Goal: Navigation & Orientation: Find specific page/section

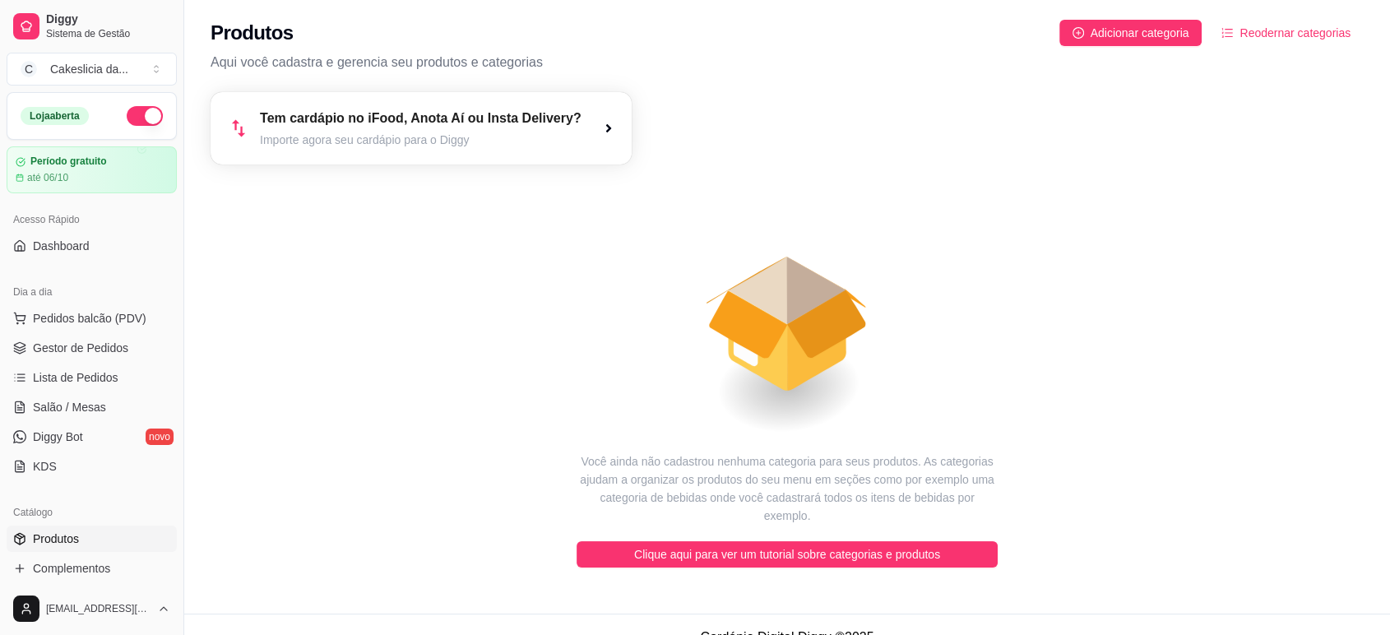
click at [67, 261] on div "Acesso Rápido Dashboard" at bounding box center [91, 233] width 183 height 66
click at [69, 243] on span "Dashboard" at bounding box center [61, 246] width 57 height 16
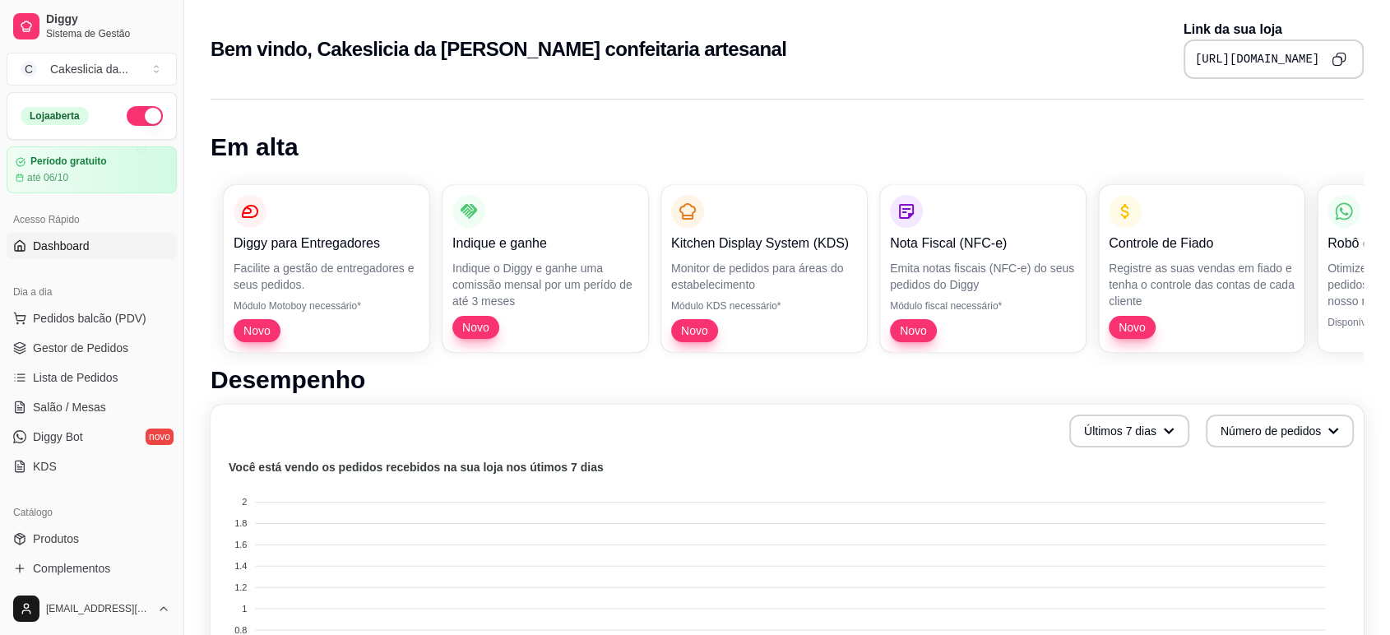
drag, startPoint x: 1197, startPoint y: 54, endPoint x: 1314, endPoint y: 57, distance: 116.8
click at [1314, 57] on pre "[URL][DOMAIN_NAME]" at bounding box center [1257, 59] width 124 height 16
drag, startPoint x: 1317, startPoint y: 58, endPoint x: 1192, endPoint y: 63, distance: 124.3
click at [1195, 63] on pre "[URL][DOMAIN_NAME]" at bounding box center [1257, 59] width 124 height 16
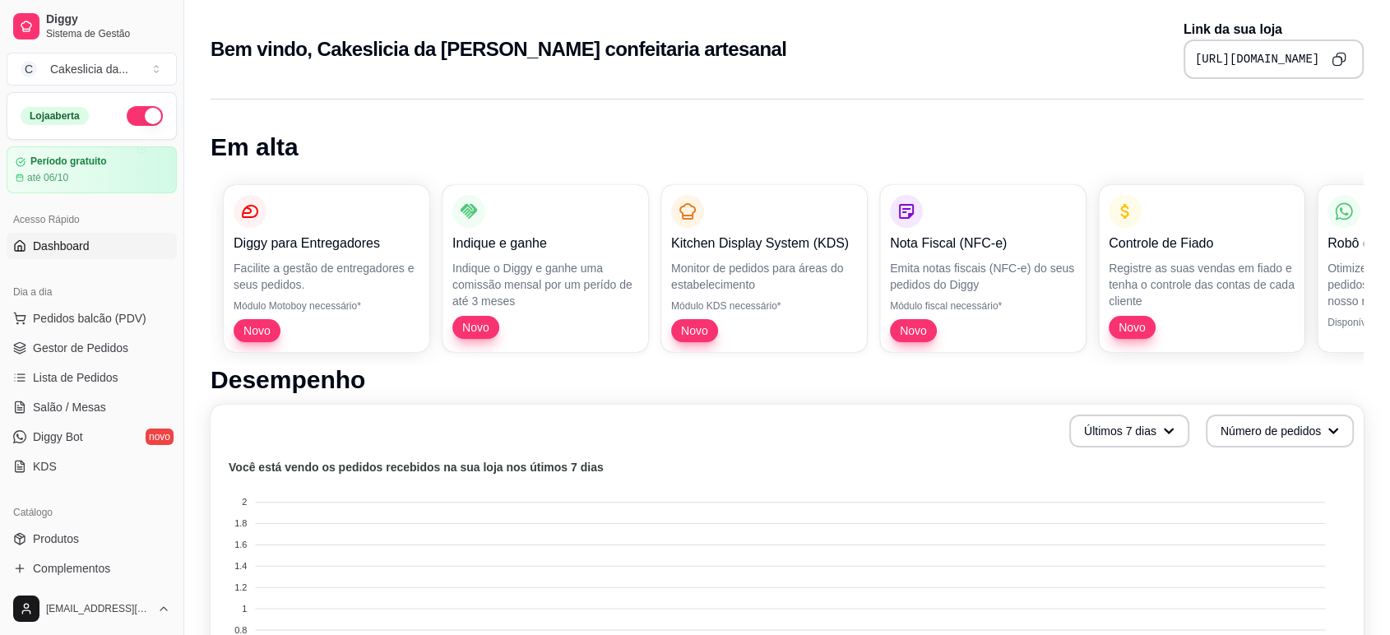
copy pre "cakesliciadaveronica"
